Goal: Task Accomplishment & Management: Use online tool/utility

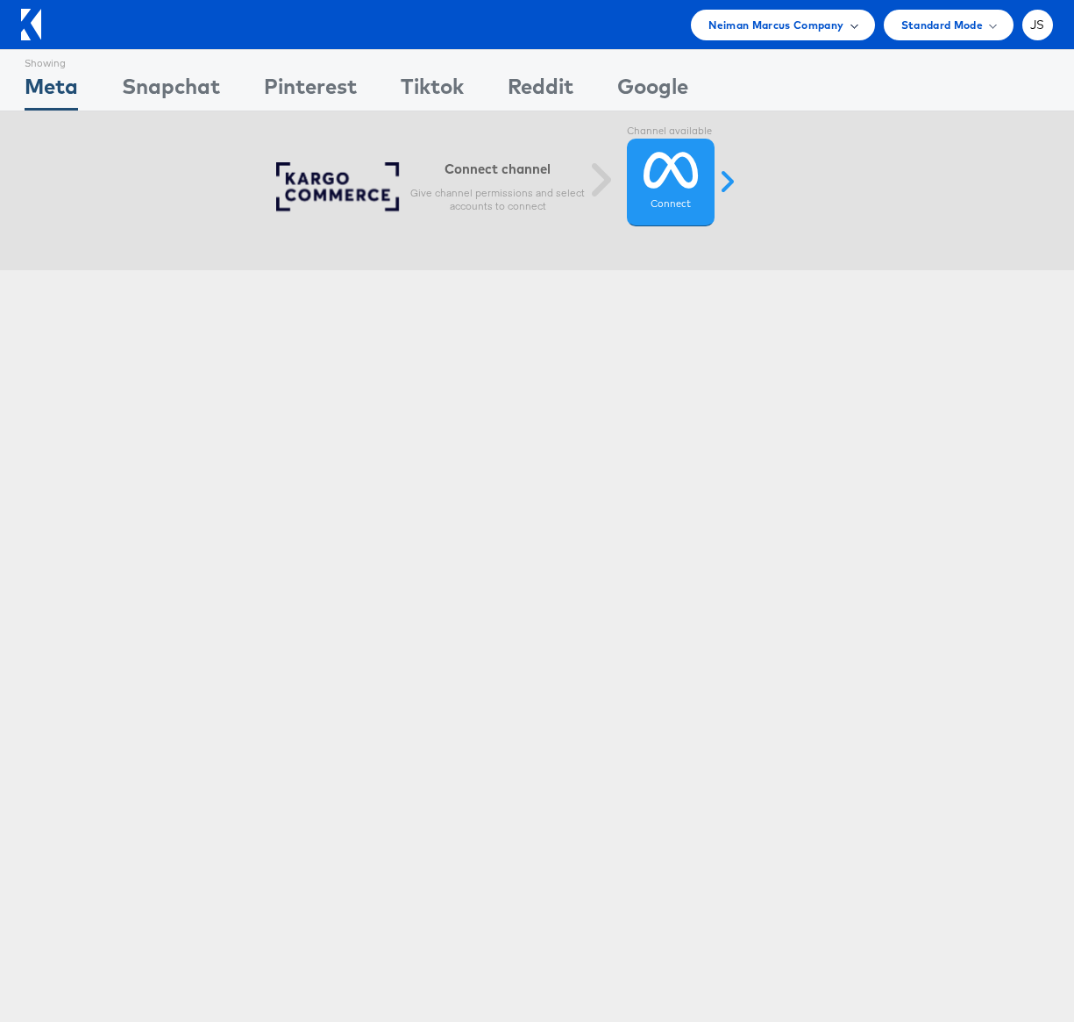
click at [754, 26] on span "Neiman Marcus Company" at bounding box center [776, 25] width 135 height 18
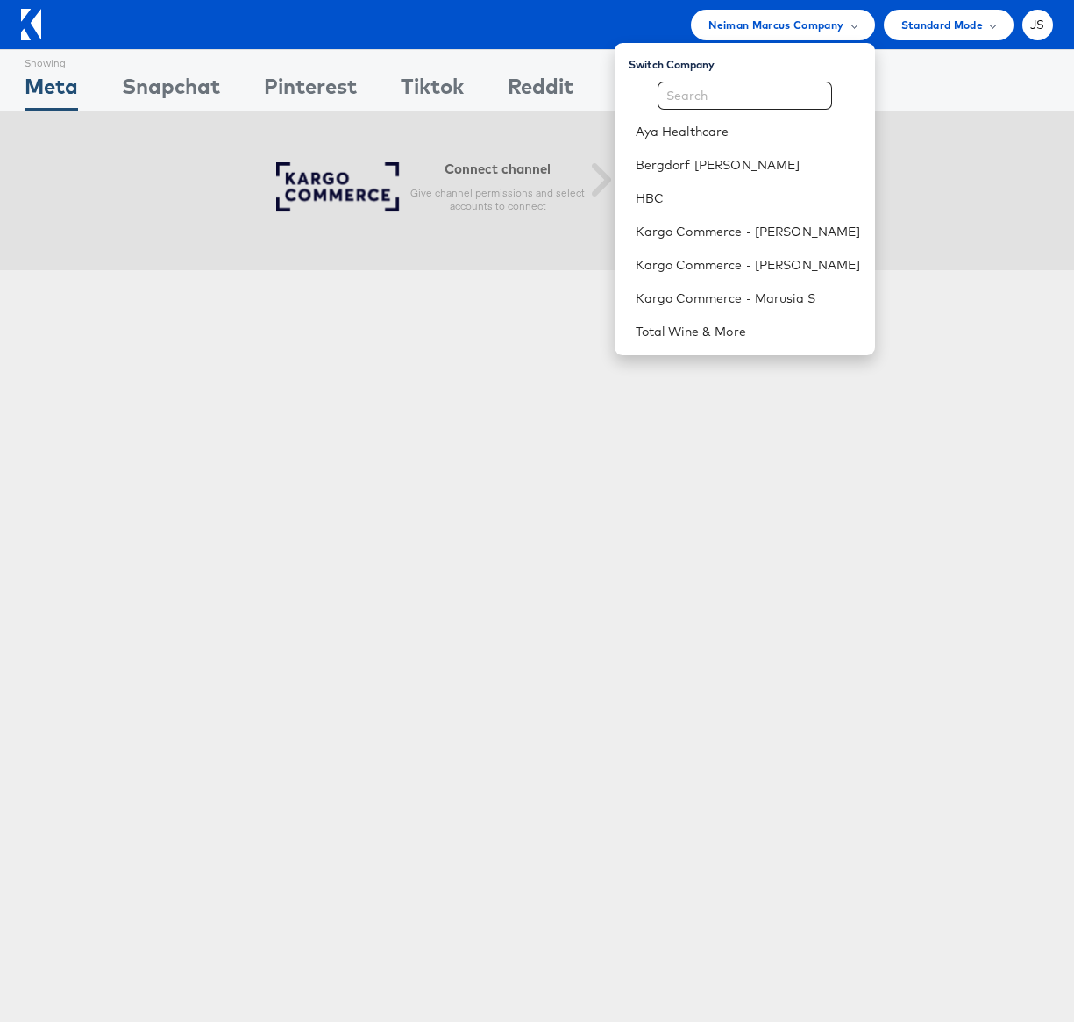
click at [263, 412] on div "Showing Meta Showing Snapchat Showing Pinterest Showing Tiktok Showing Reddit S…" at bounding box center [537, 487] width 1074 height 877
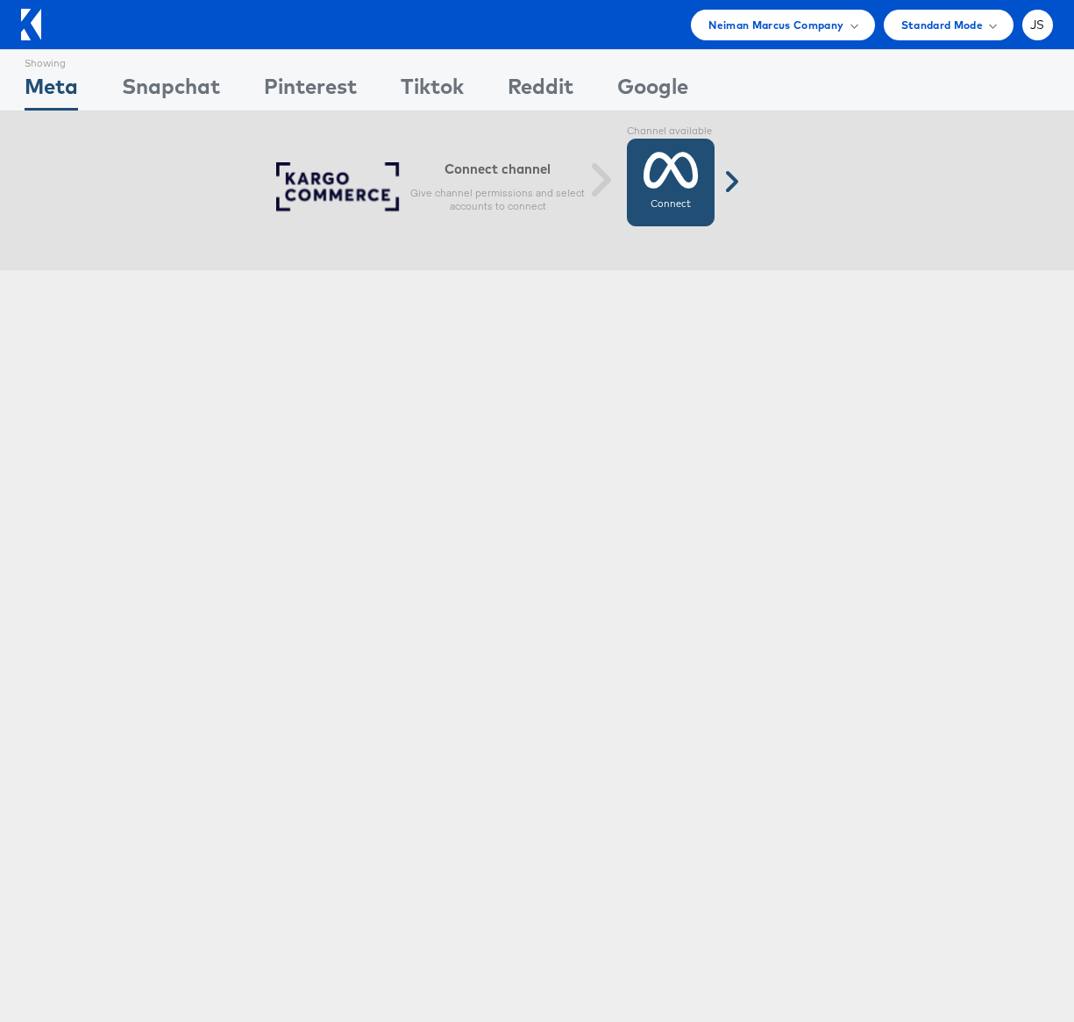
click at [658, 192] on icon at bounding box center [671, 170] width 55 height 44
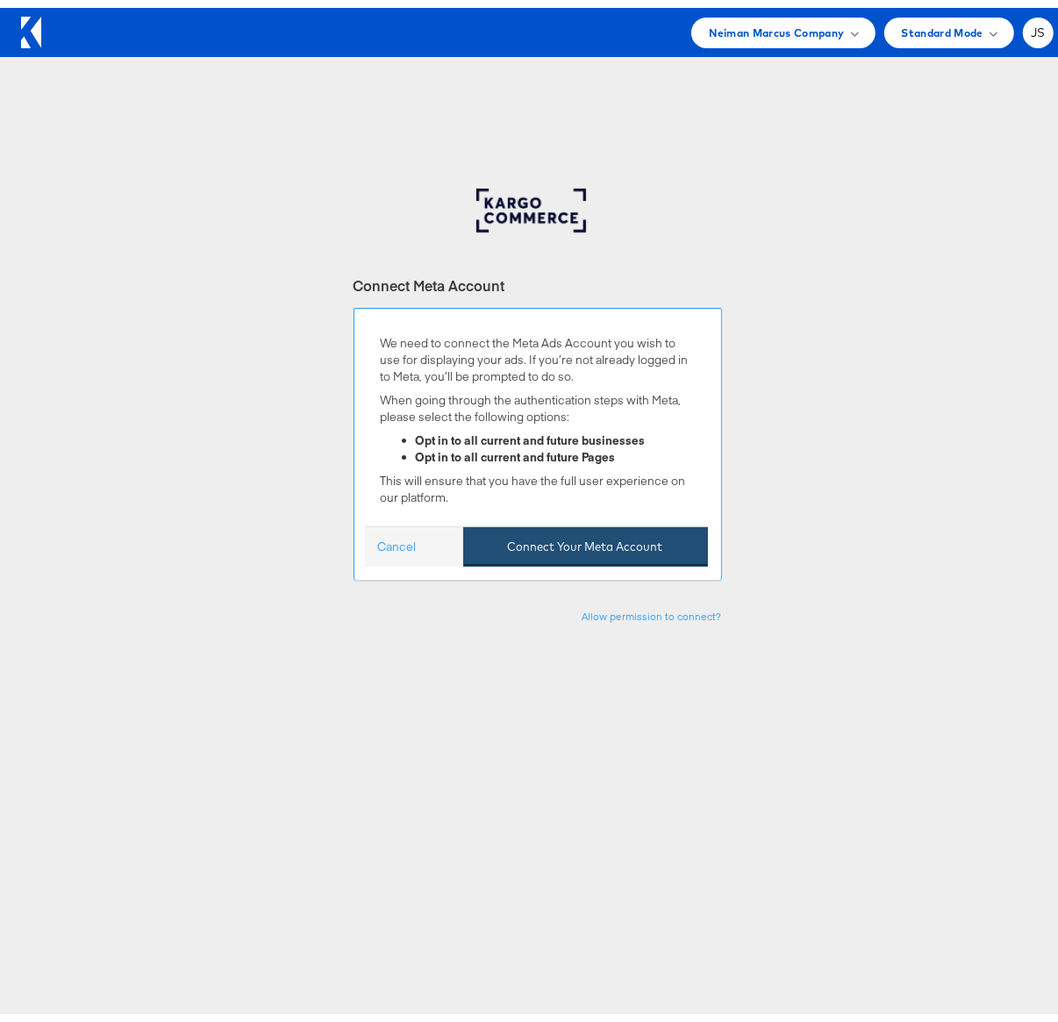
click at [581, 548] on button "Connect Your Meta Account" at bounding box center [585, 538] width 245 height 39
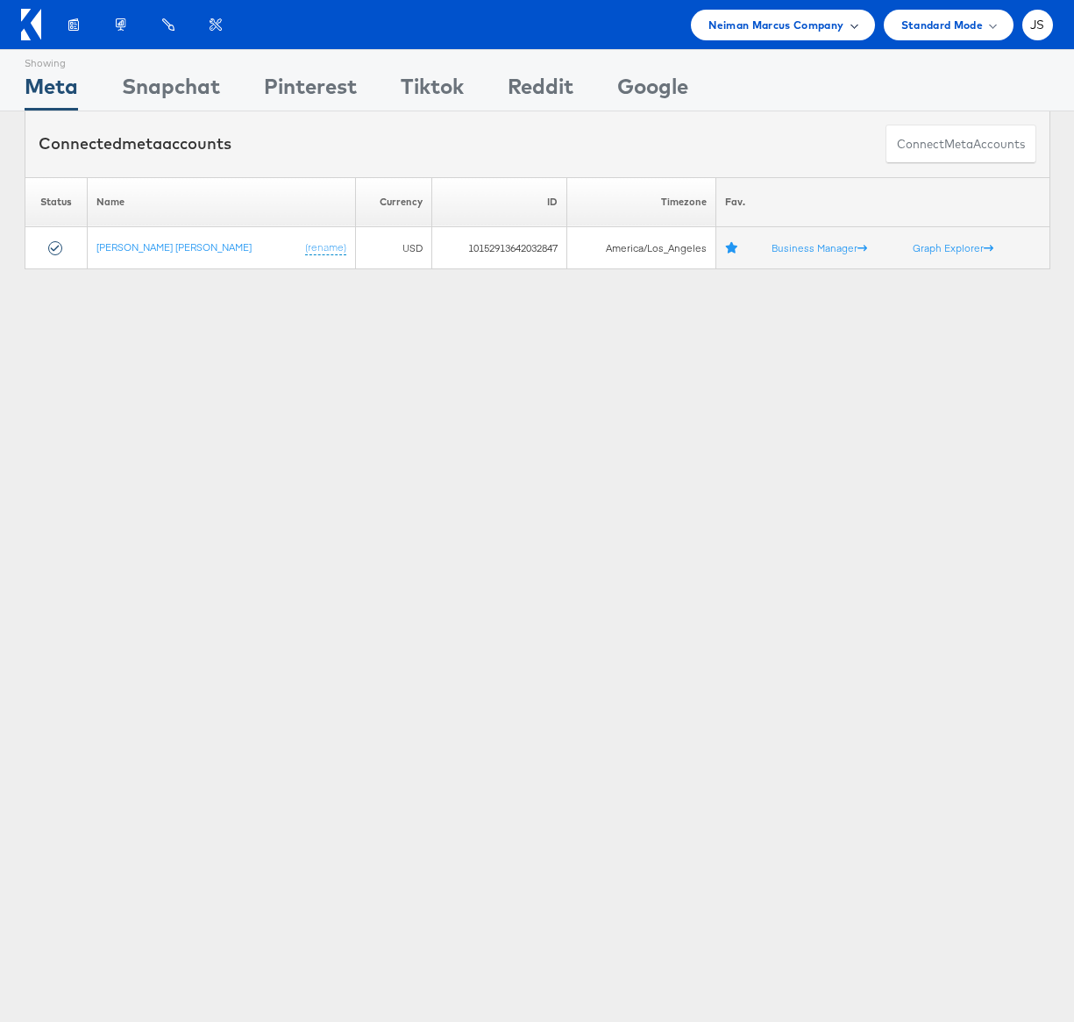
click at [746, 29] on span "Neiman Marcus Company" at bounding box center [776, 25] width 135 height 18
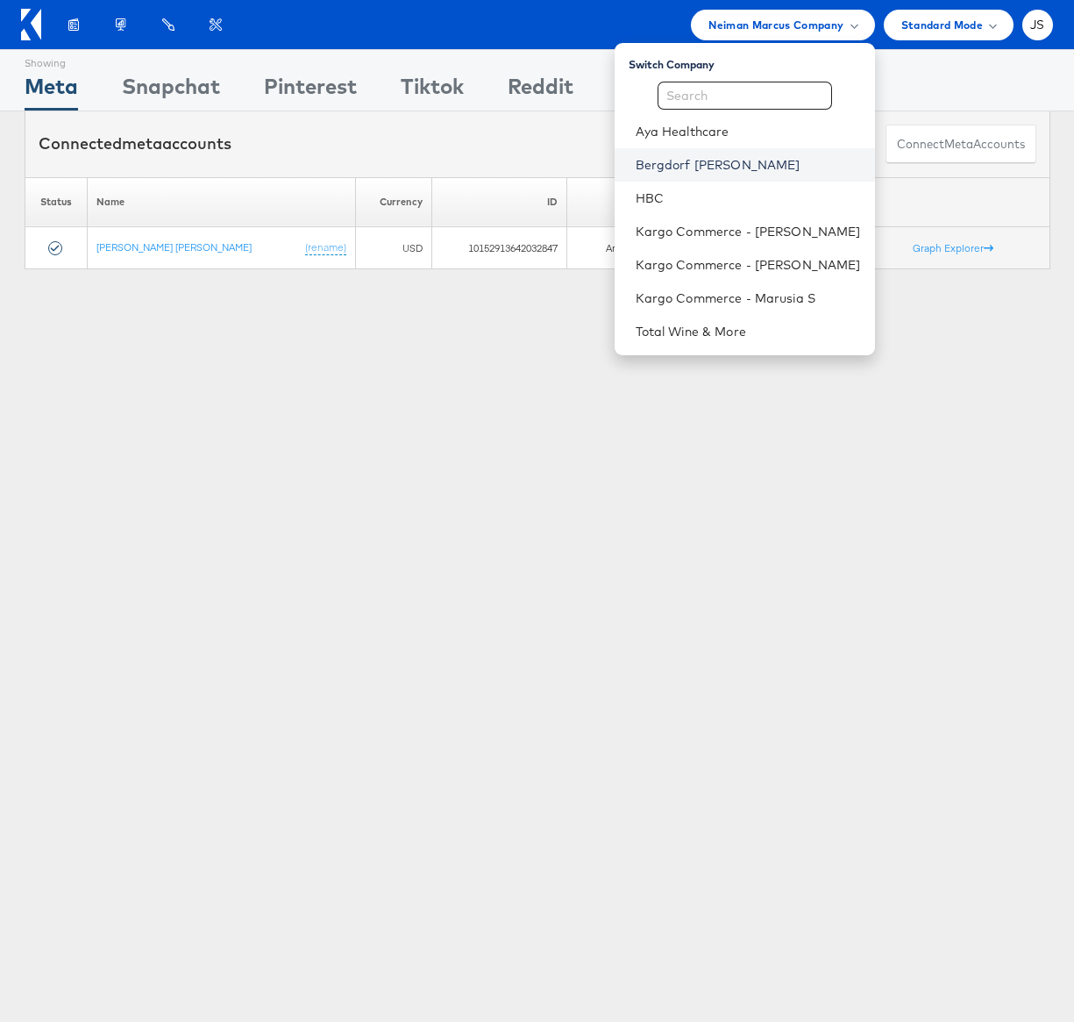
click at [686, 163] on link "Bergdorf [PERSON_NAME]" at bounding box center [748, 165] width 225 height 18
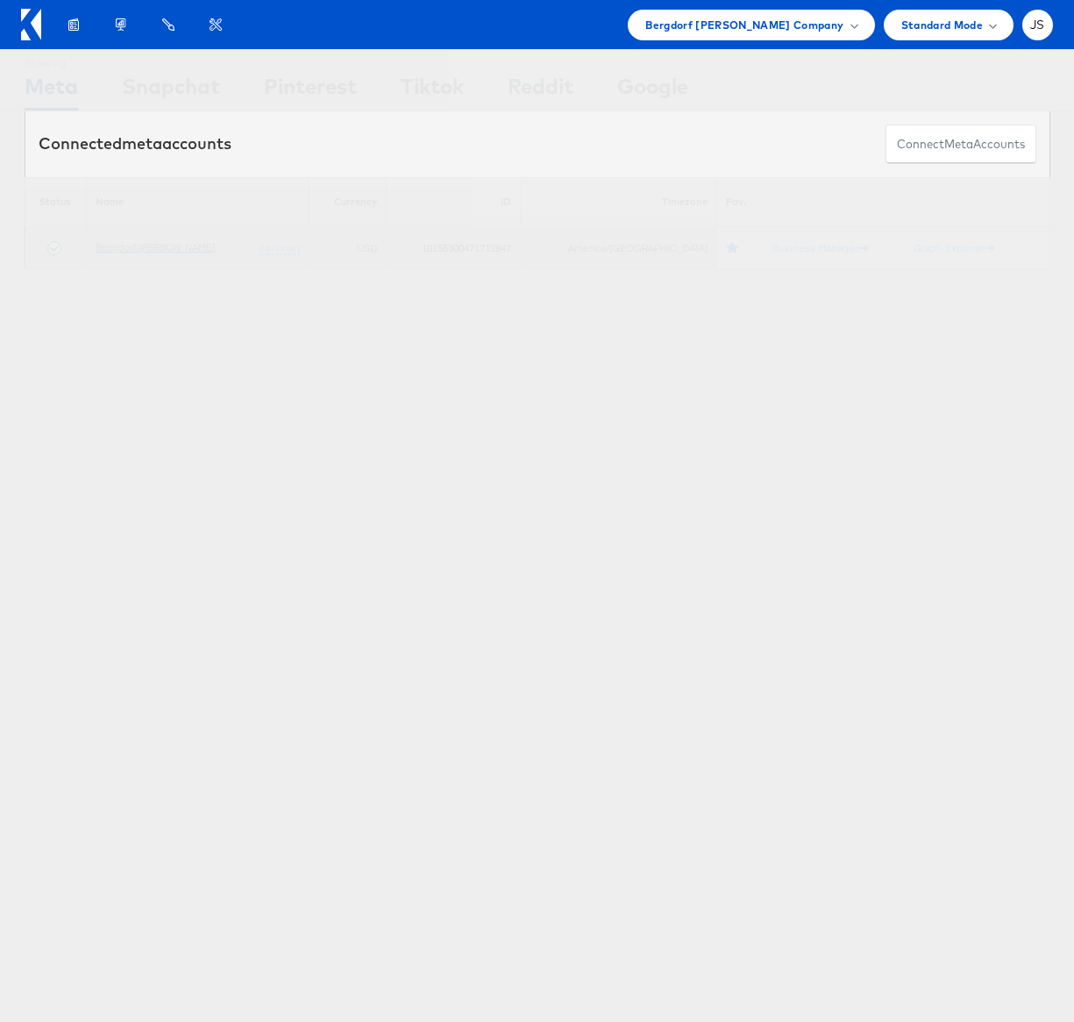
click at [149, 249] on link "Bergdorf [PERSON_NAME]" at bounding box center [155, 246] width 119 height 13
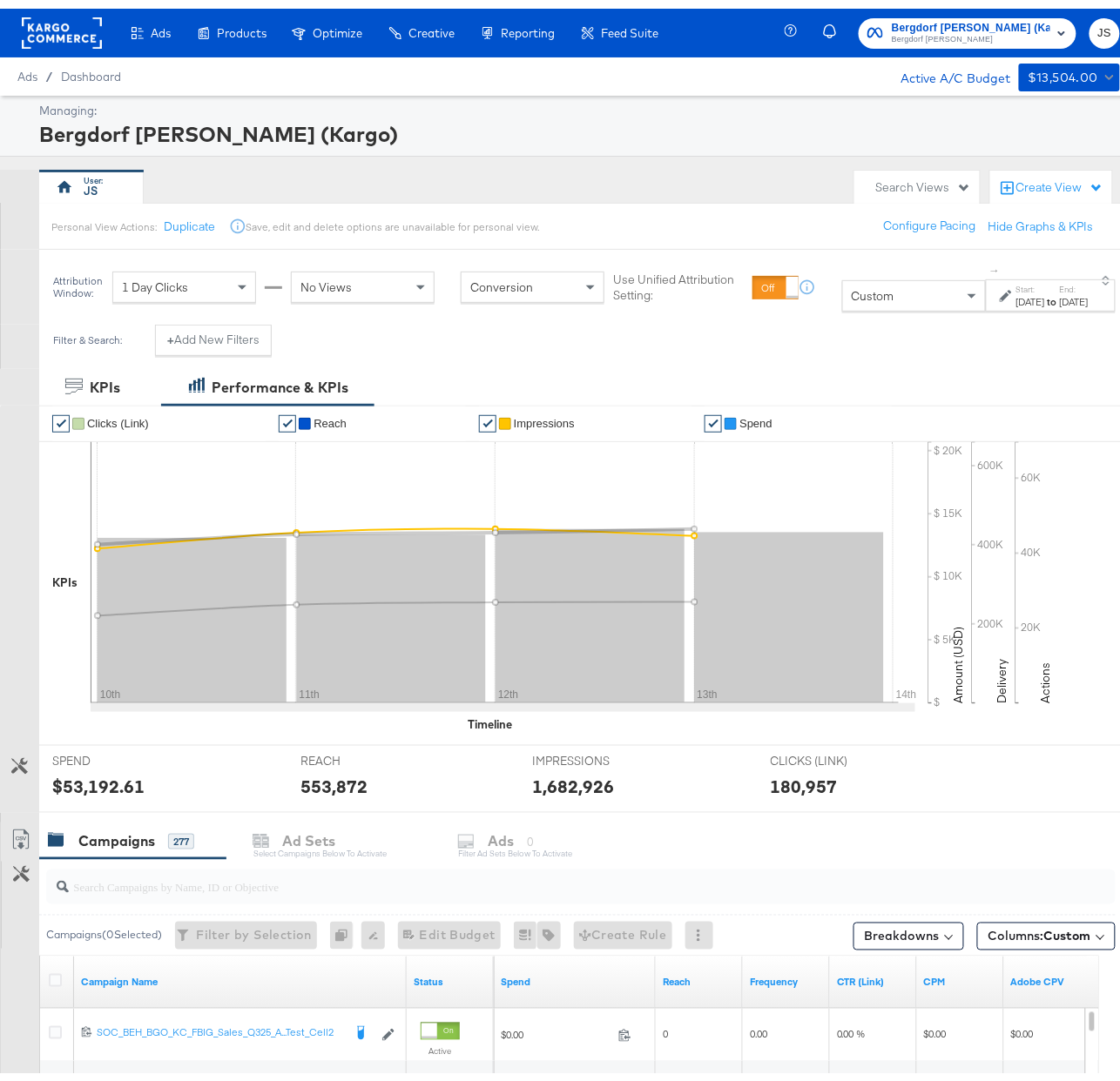
scroll to position [471, 0]
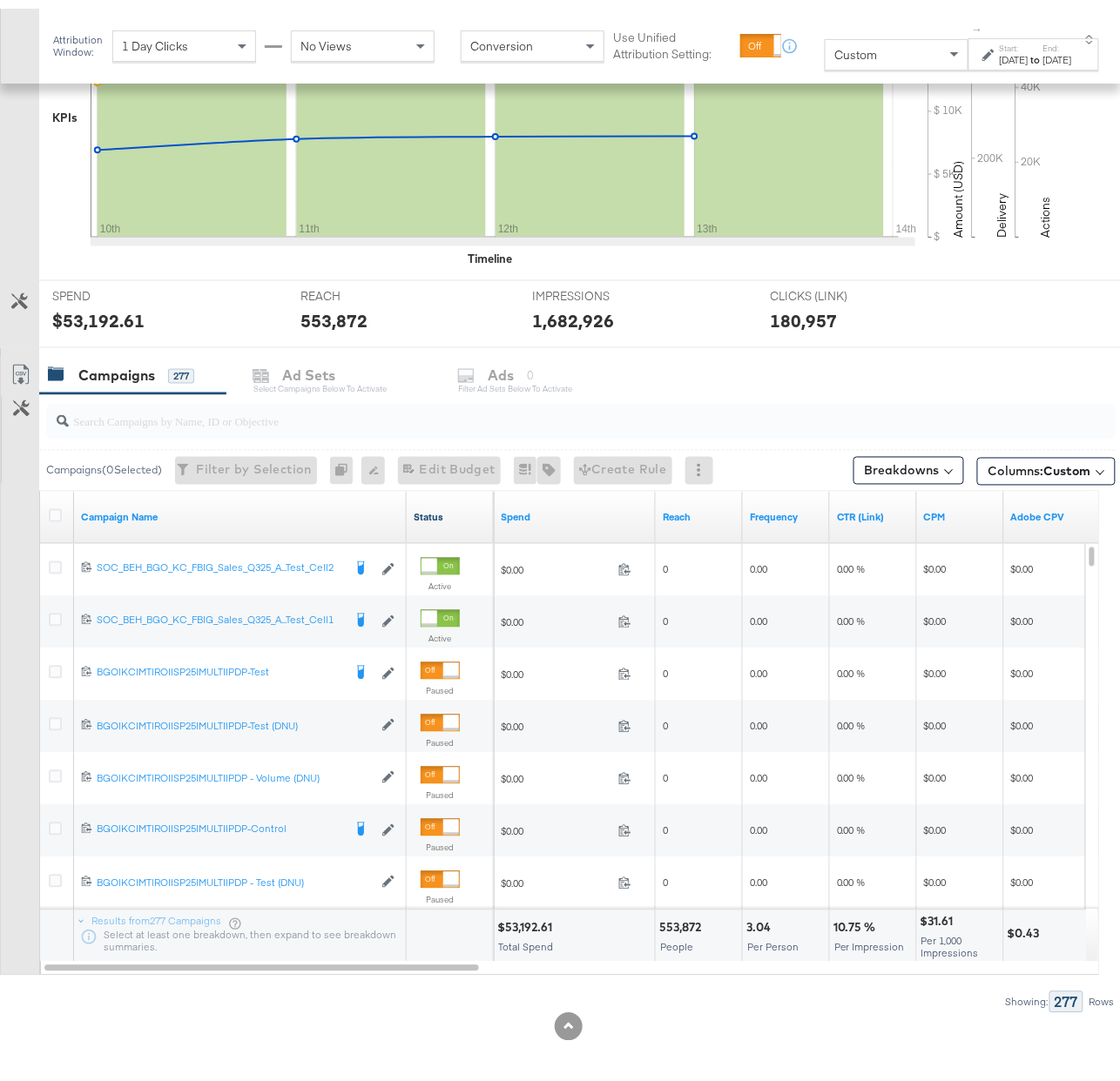
click at [433, 509] on link "Status" at bounding box center [451, 509] width 73 height 14
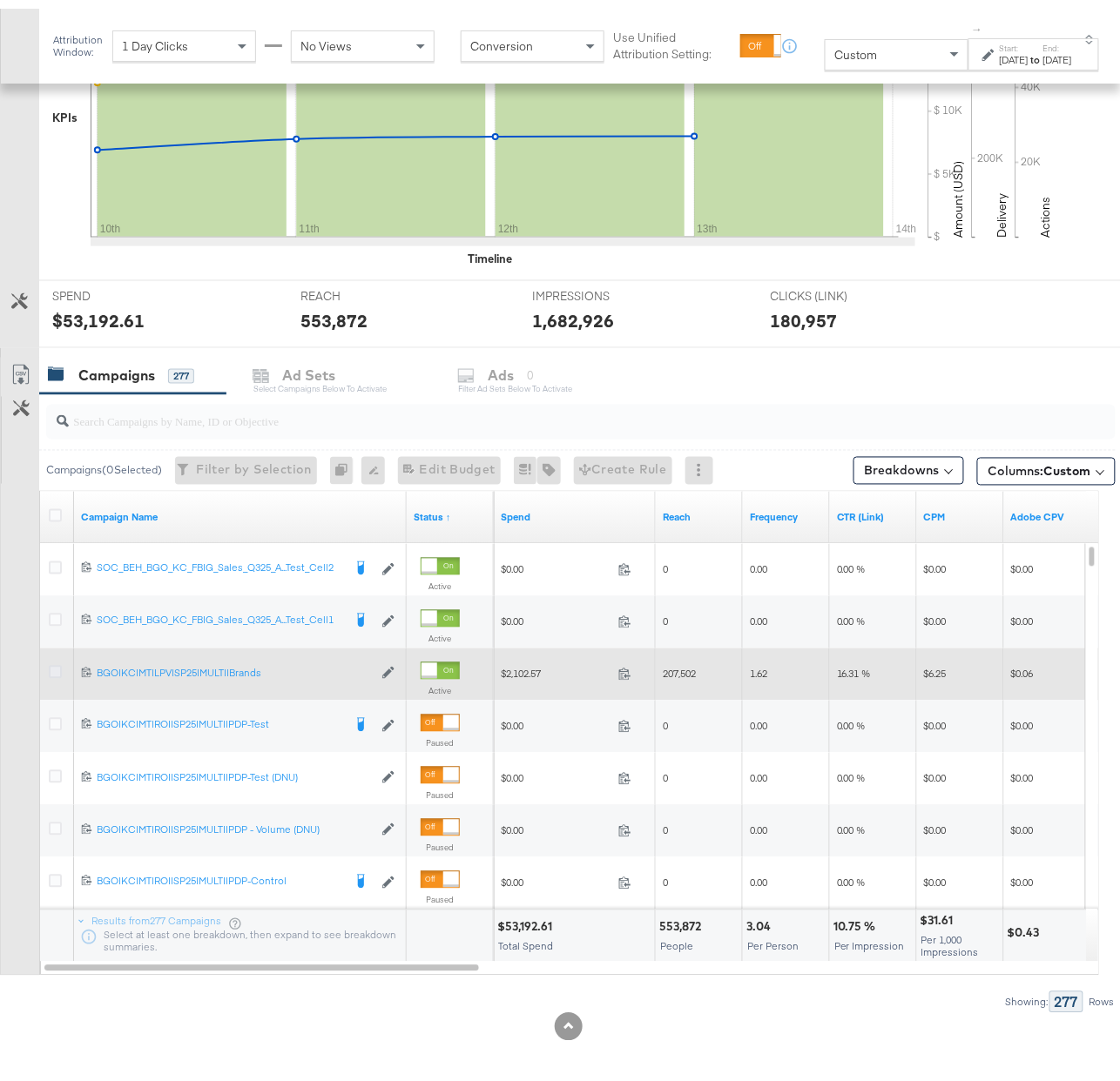
click at [60, 664] on icon at bounding box center [55, 663] width 13 height 13
click at [0, 0] on input "checkbox" at bounding box center [0, 0] width 0 height 0
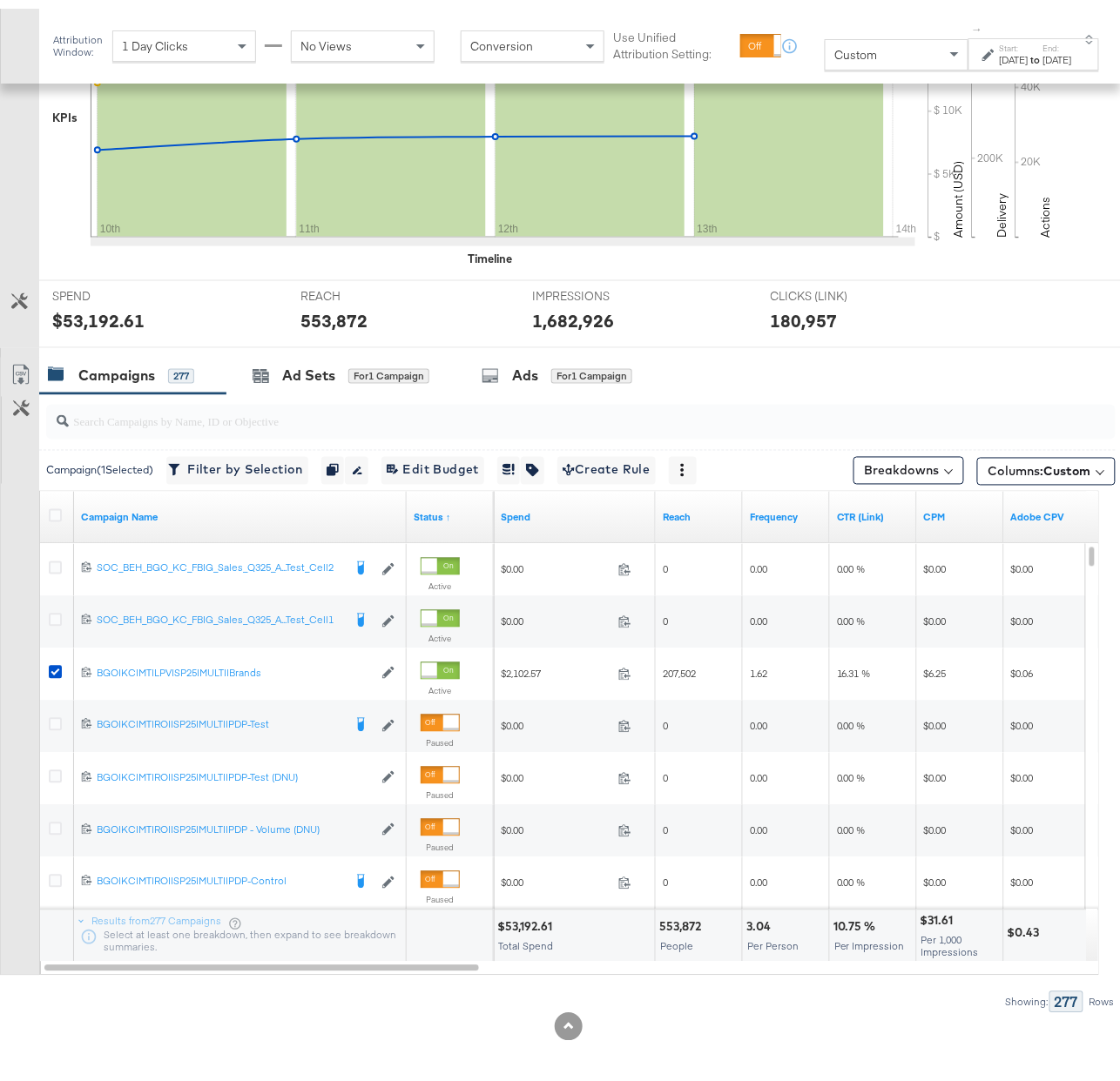
drag, startPoint x: 425, startPoint y: 354, endPoint x: 455, endPoint y: 363, distance: 31.3
click at [425, 353] on div "Ad Sets for 1 Campaign" at bounding box center [341, 368] width 229 height 38
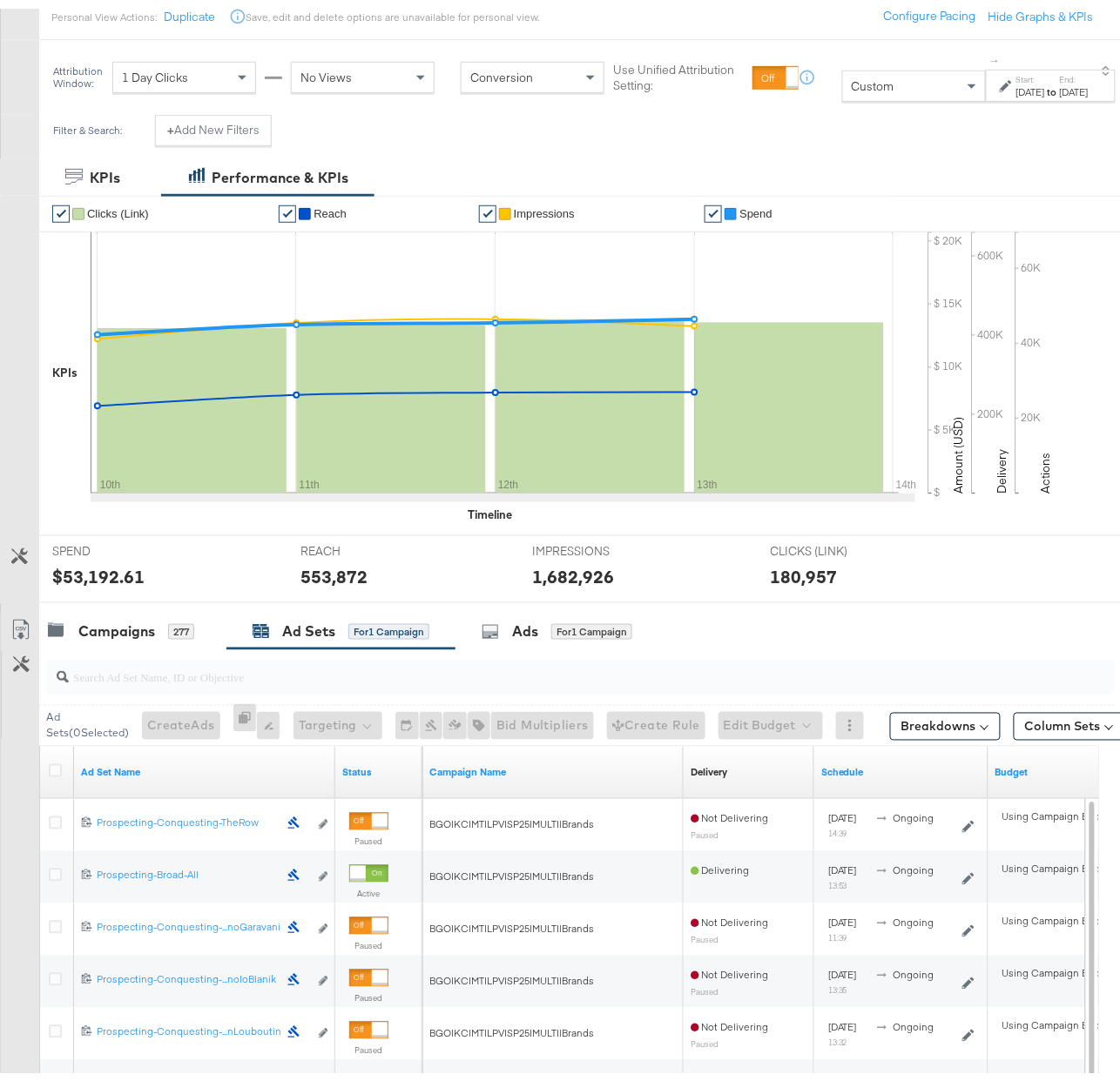
drag, startPoint x: 59, startPoint y: 875, endPoint x: 327, endPoint y: 747, distance: 297.0
click at [59, 874] on icon at bounding box center [55, 866] width 13 height 13
click at [0, 0] on input "checkbox" at bounding box center [0, 0] width 0 height 0
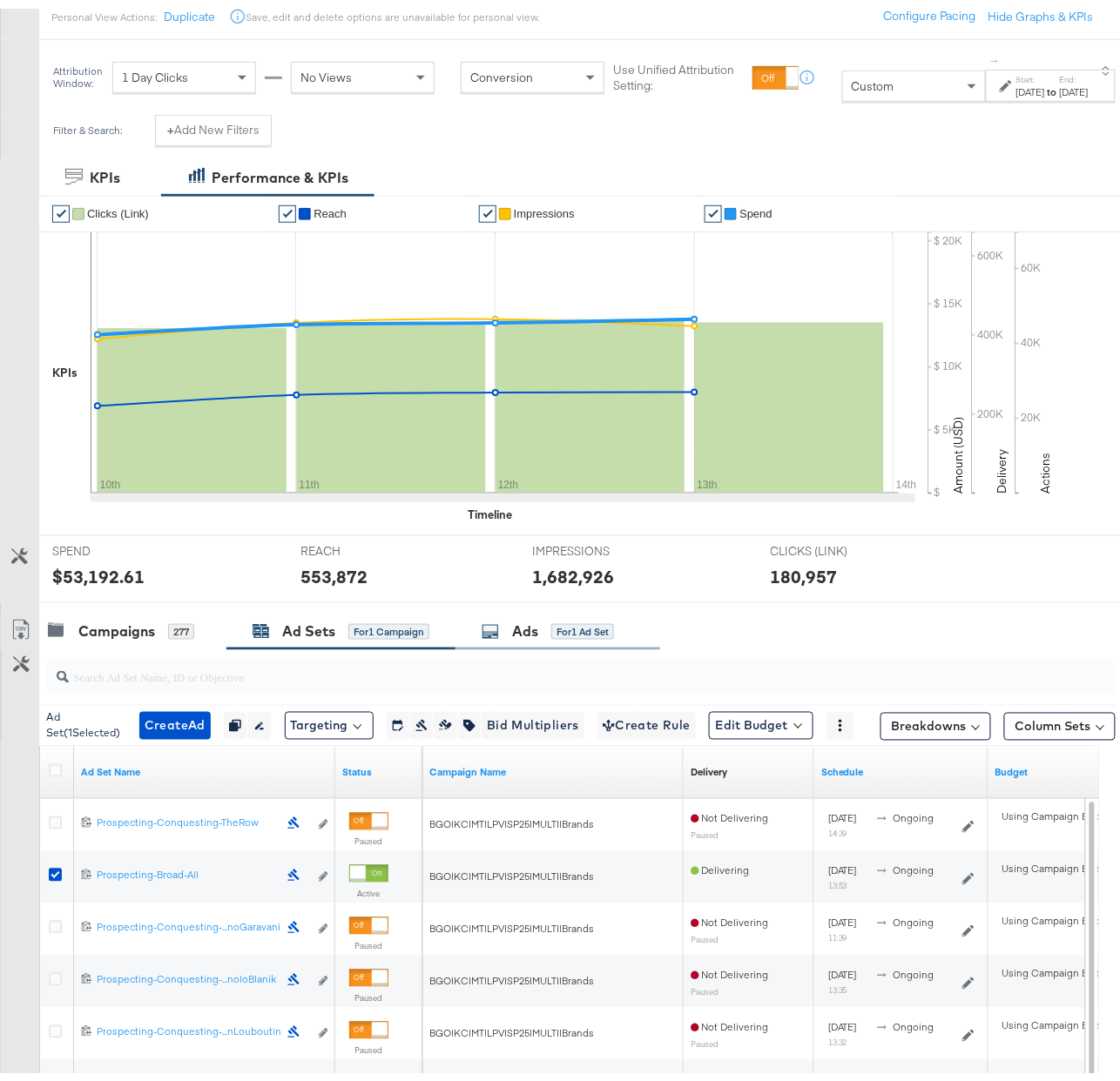
click at [572, 630] on div "for 1 Ad Set" at bounding box center [582, 623] width 63 height 16
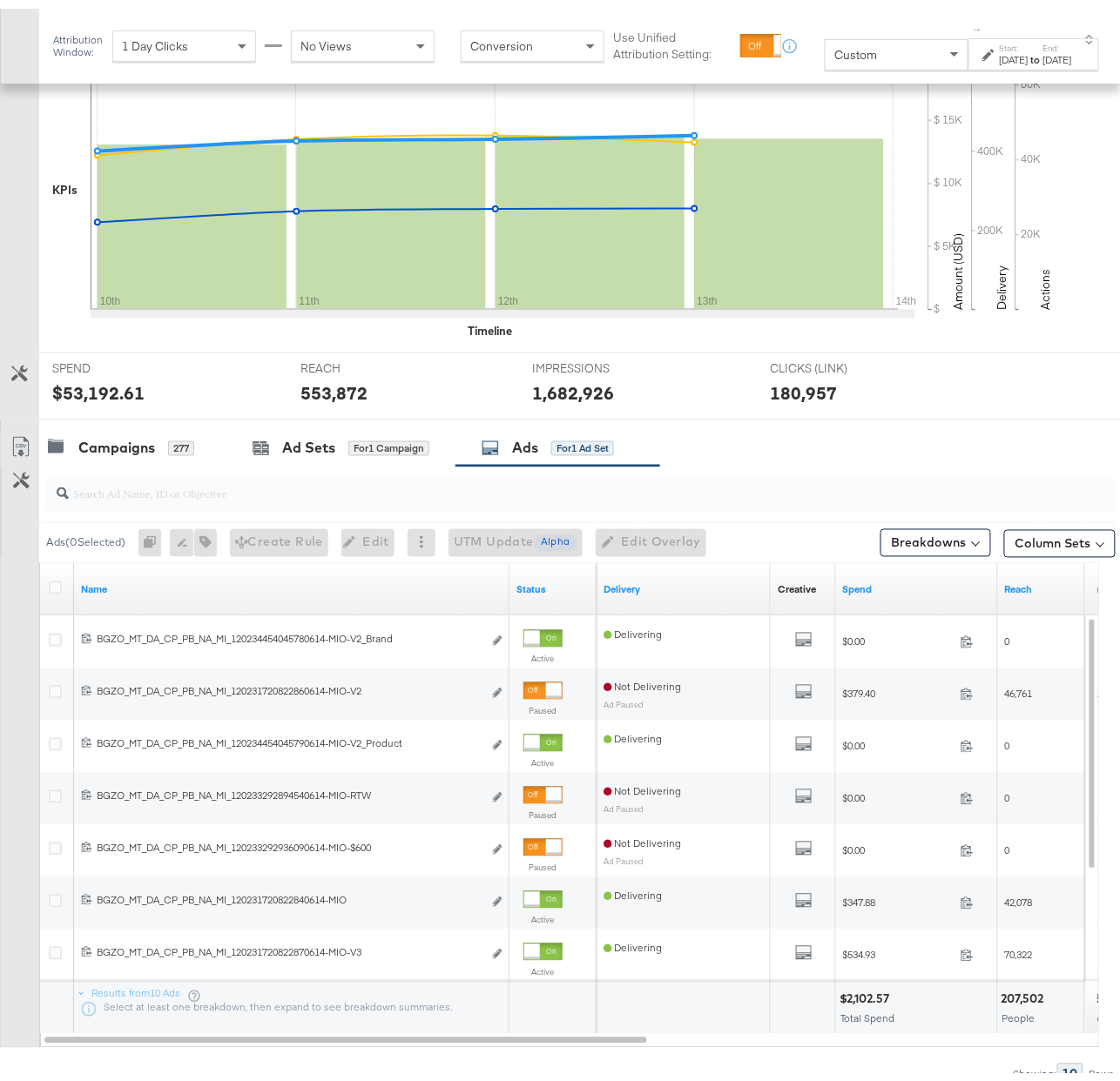
scroll to position [471, 0]
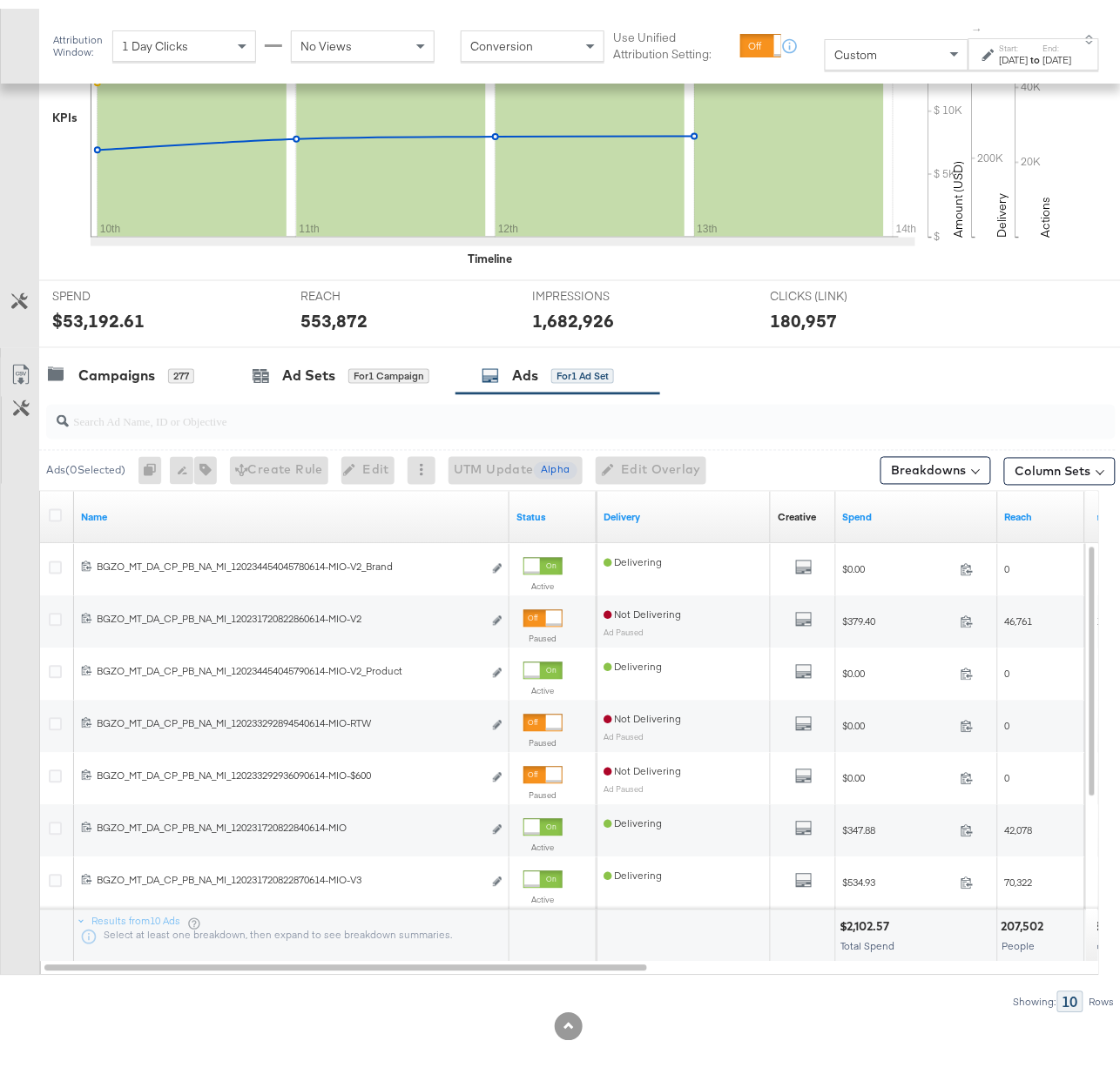
click at [524, 498] on div "Status" at bounding box center [553, 509] width 87 height 28
click at [533, 508] on link "Status" at bounding box center [553, 509] width 73 height 14
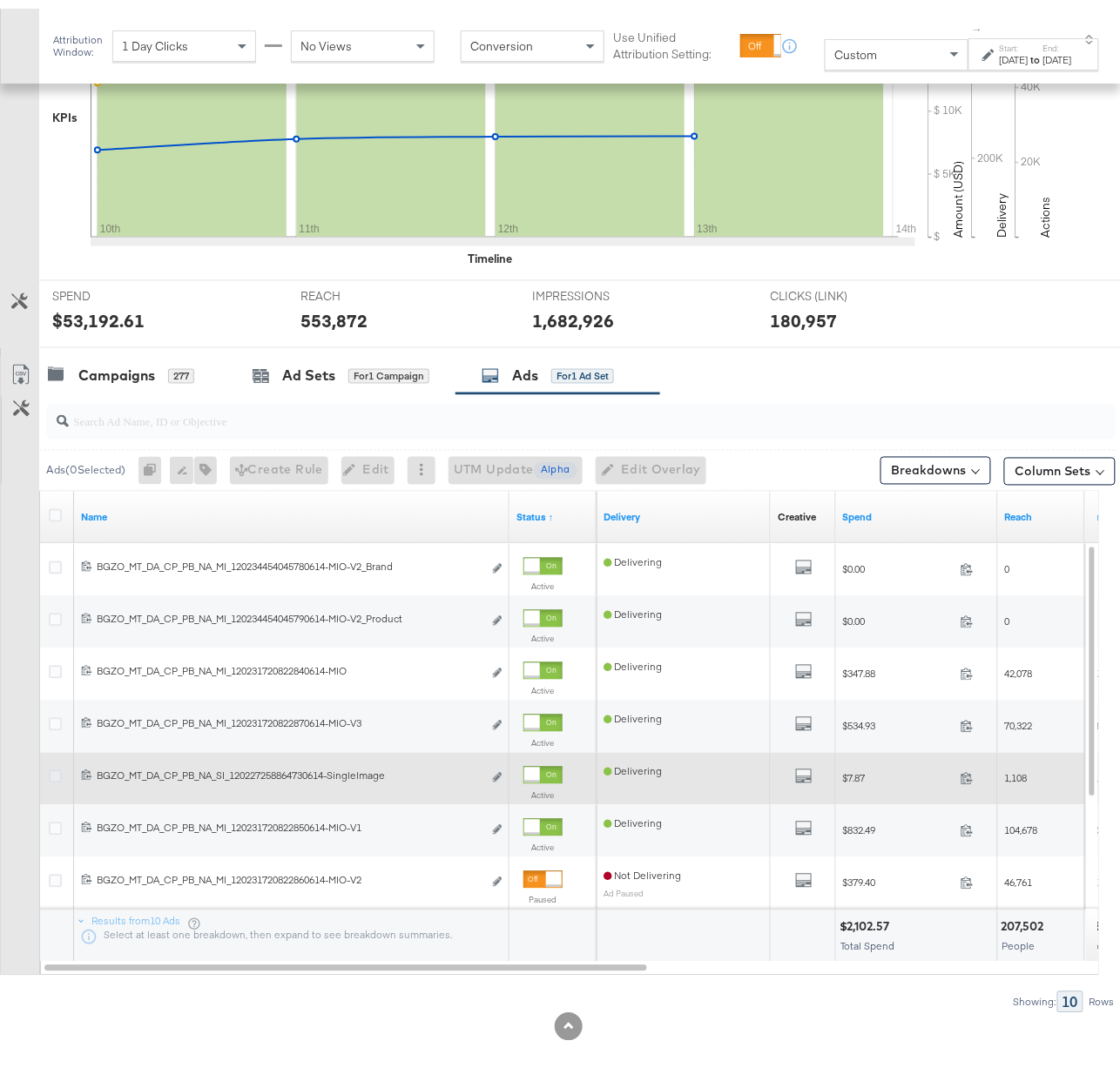
click at [57, 764] on icon at bounding box center [55, 767] width 13 height 13
click at [0, 0] on input "checkbox" at bounding box center [0, 0] width 0 height 0
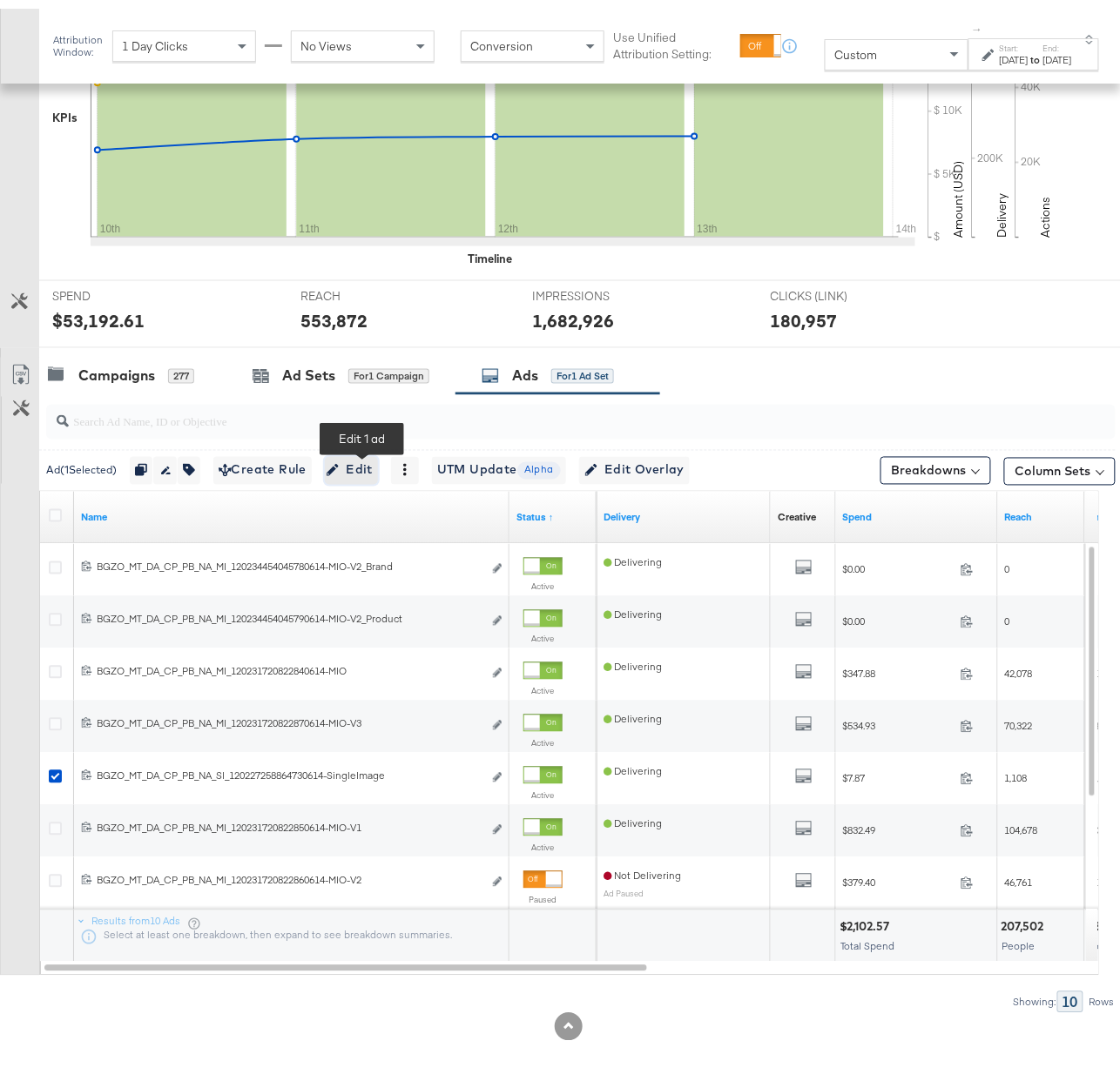
drag, startPoint x: 378, startPoint y: 456, endPoint x: 401, endPoint y: 457, distance: 23.0
click at [372, 456] on span "Edit" at bounding box center [350, 462] width 43 height 22
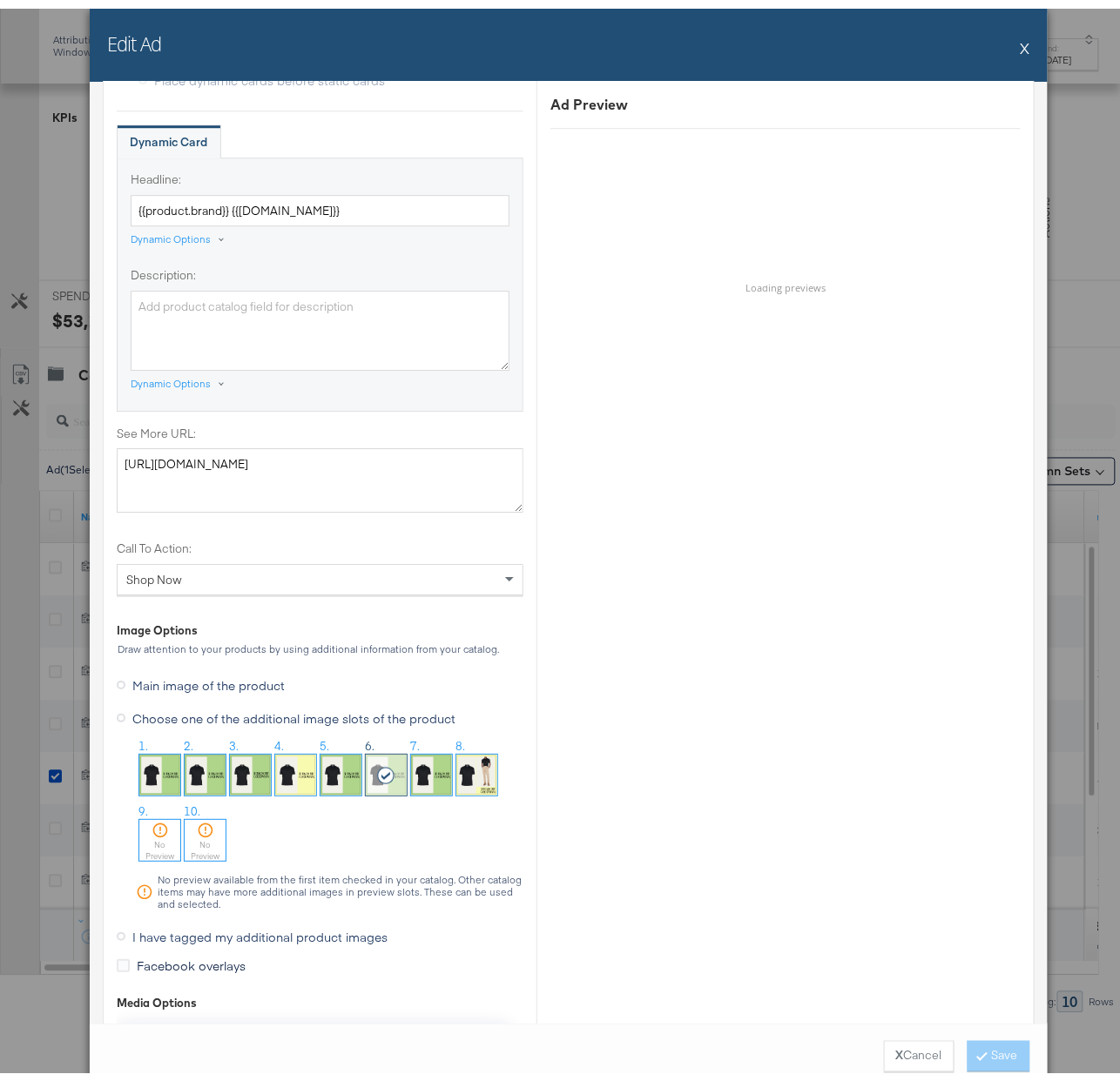
scroll to position [1398, 0]
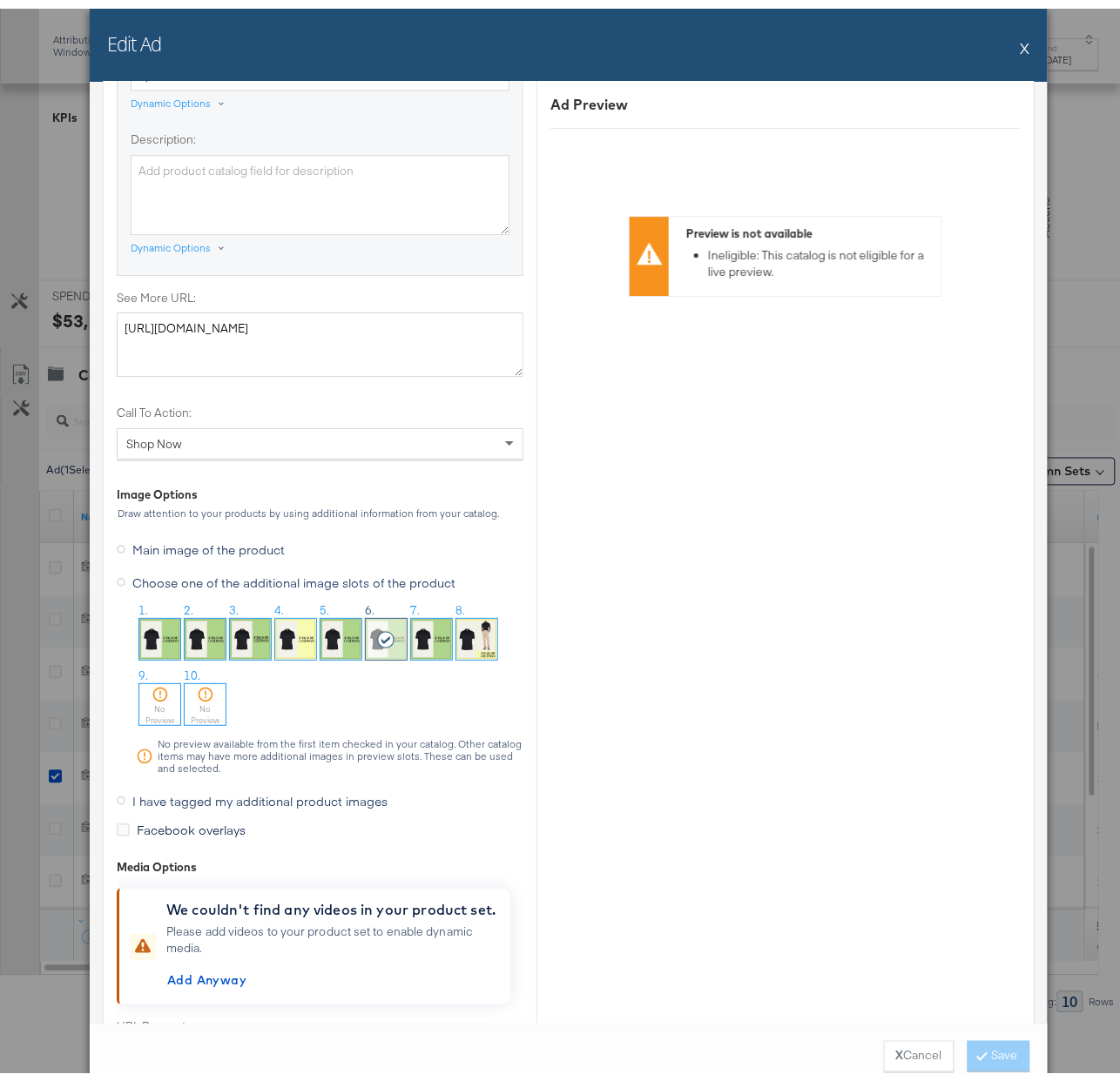
click at [288, 632] on img at bounding box center [295, 630] width 41 height 41
click at [1012, 1052] on button "Save" at bounding box center [998, 1048] width 63 height 32
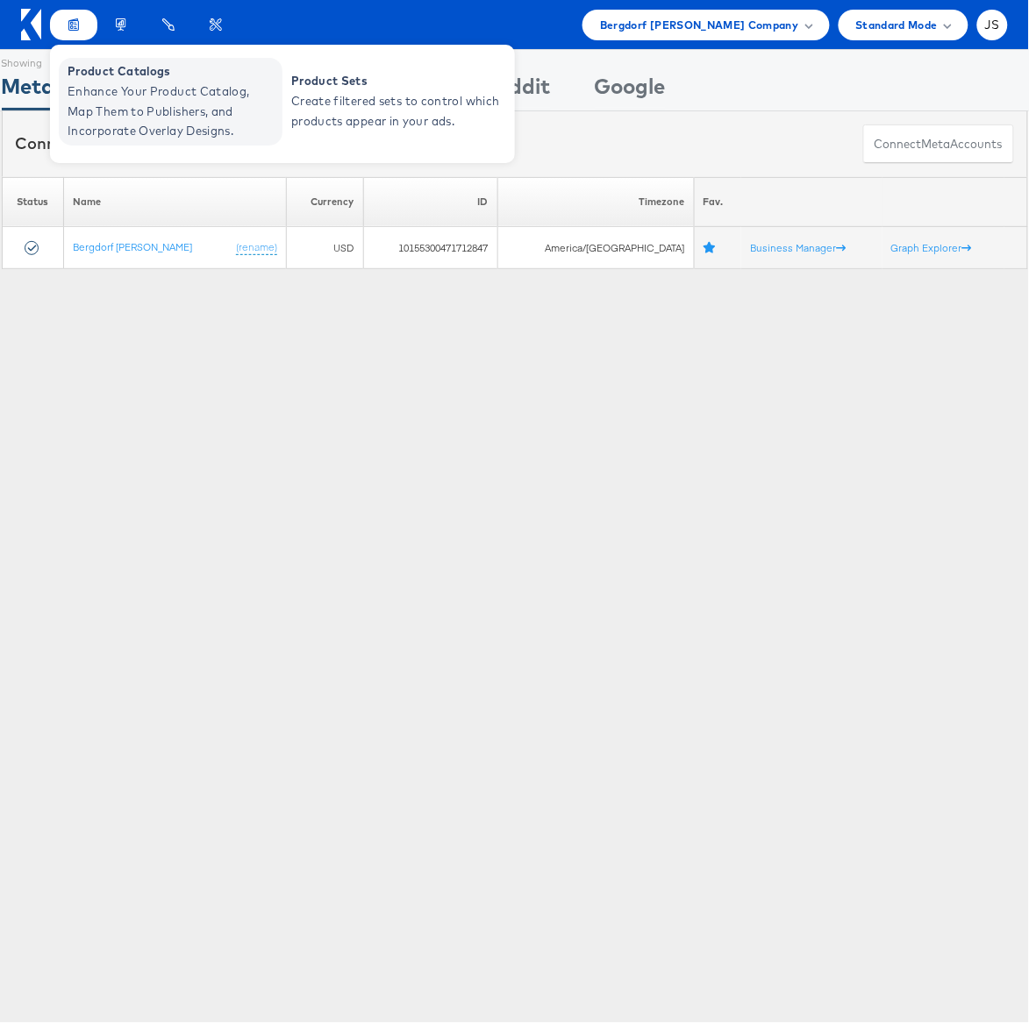
click at [90, 73] on span "Product Catalogs" at bounding box center [173, 71] width 210 height 20
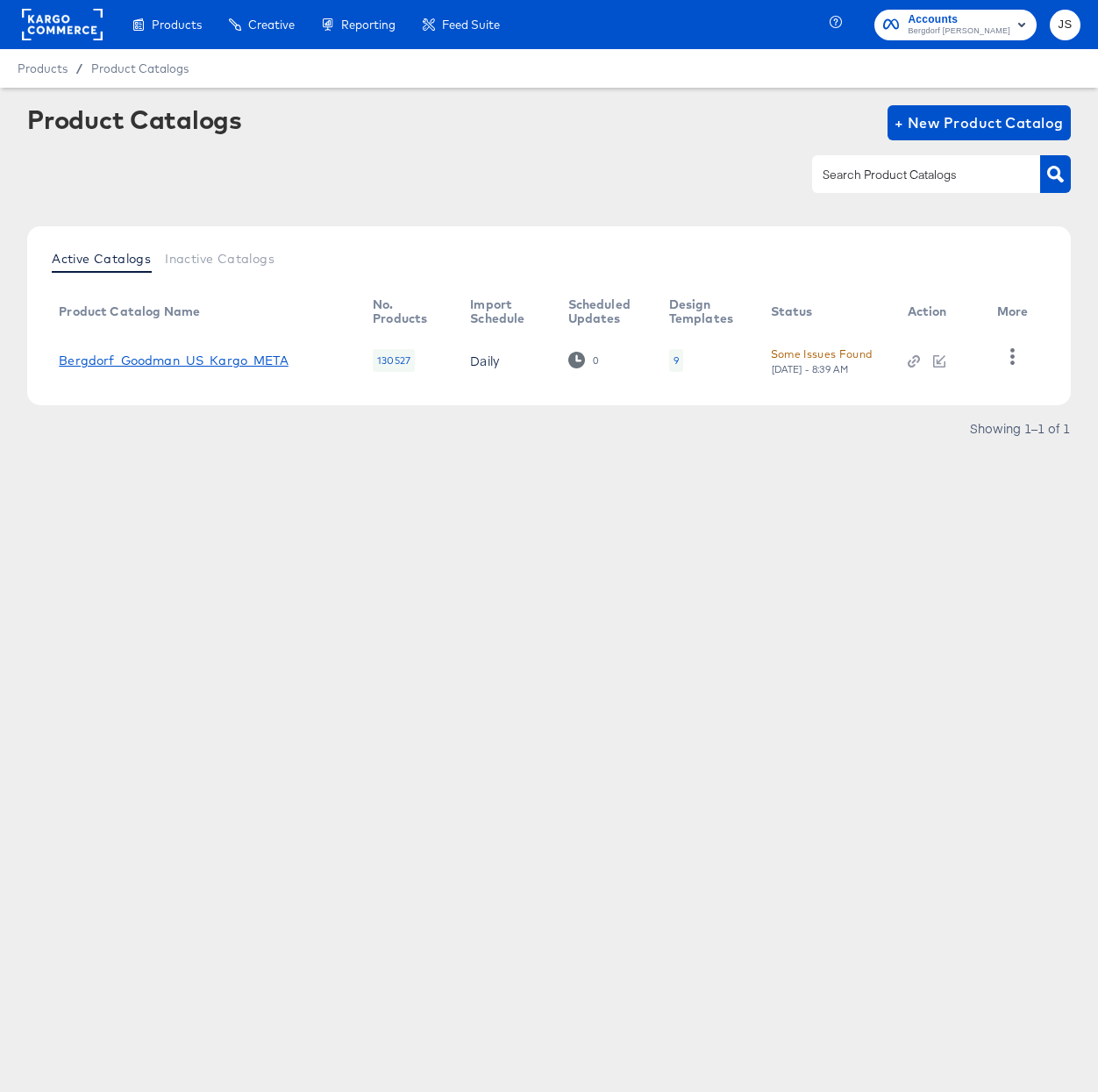
click at [262, 360] on link "Bergdorf_Goodman_US_Kargo_META" at bounding box center [174, 360] width 230 height 14
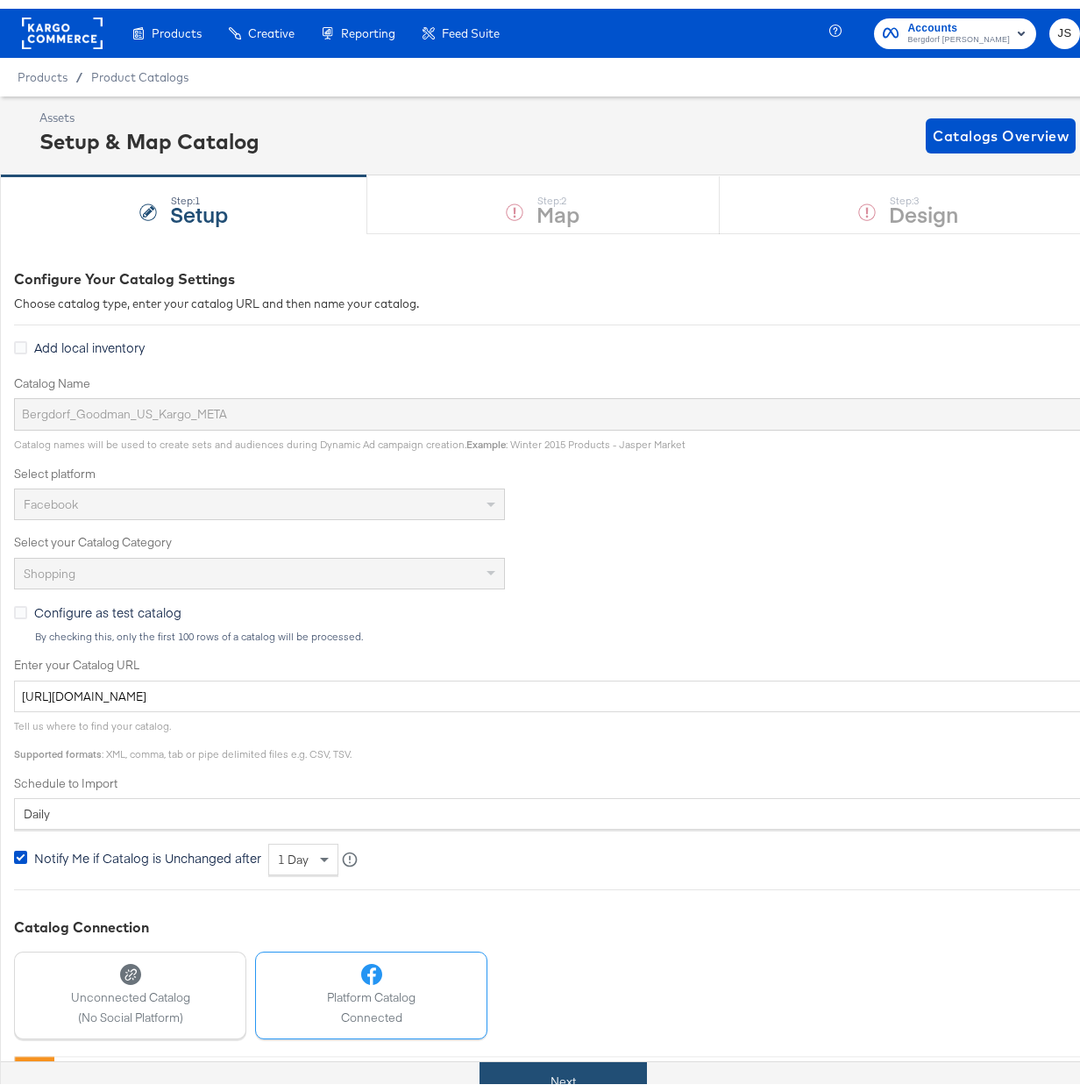
click at [589, 1072] on button "Next" at bounding box center [563, 1072] width 167 height 39
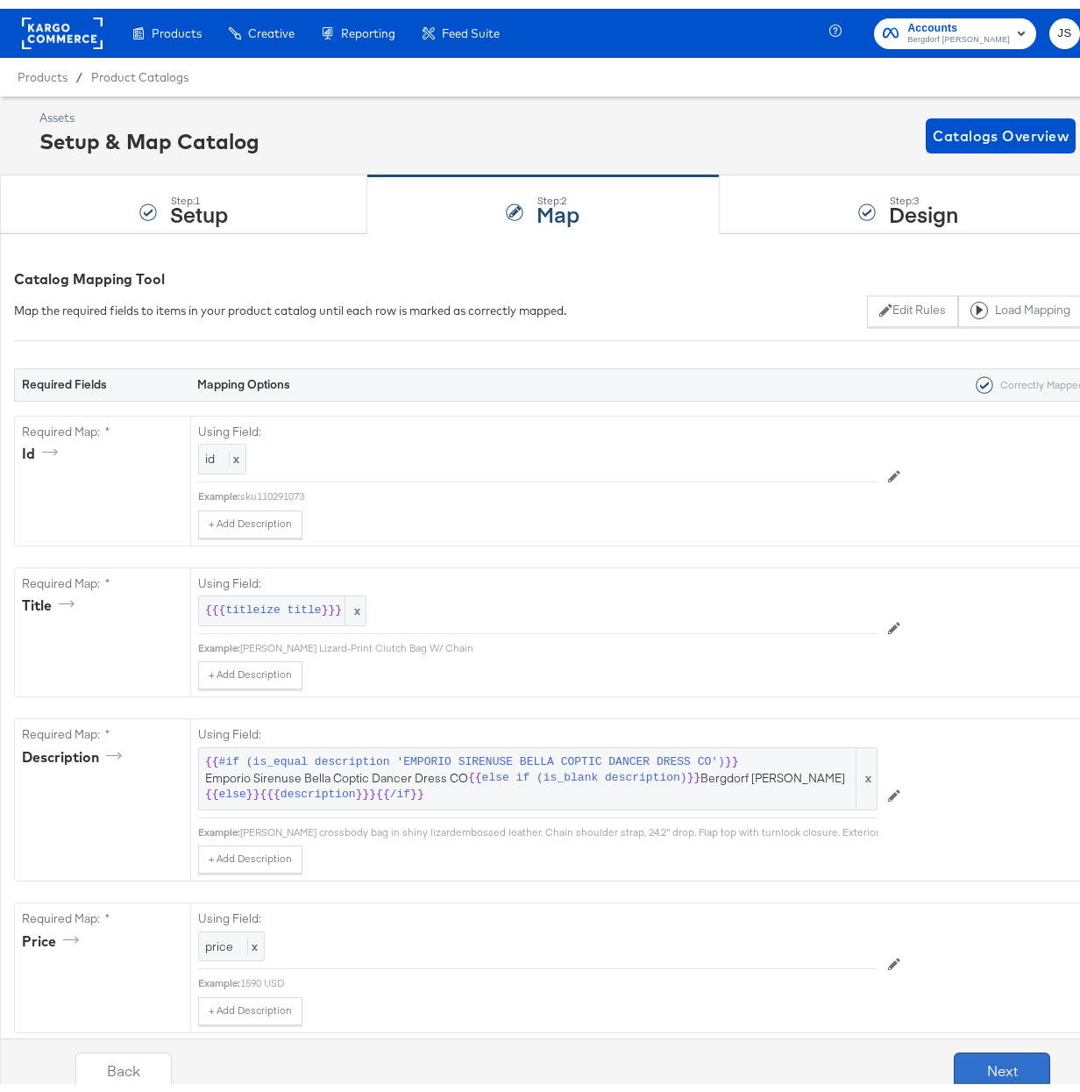
click at [954, 1050] on button "Next" at bounding box center [1002, 1060] width 96 height 35
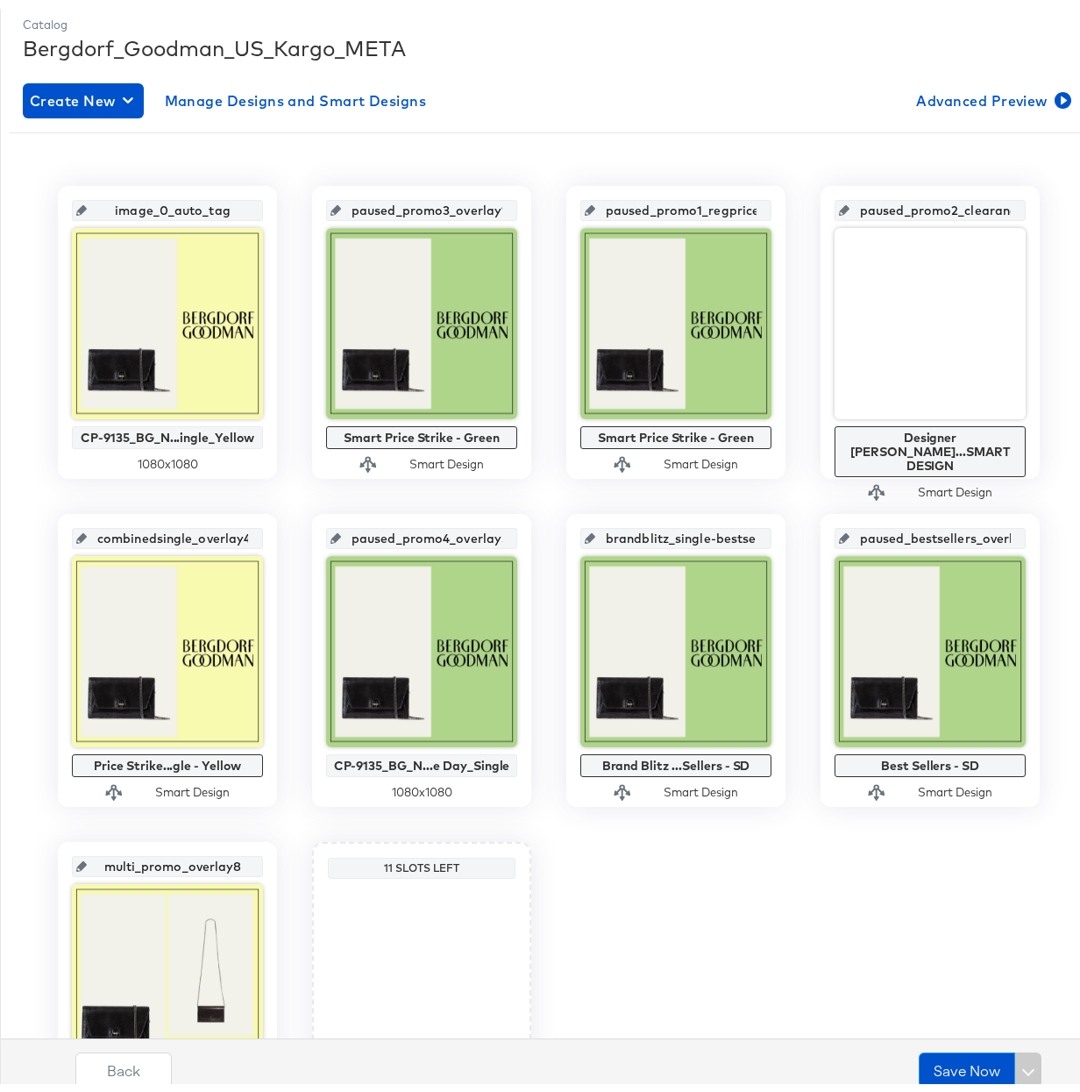
scroll to position [300, 0]
